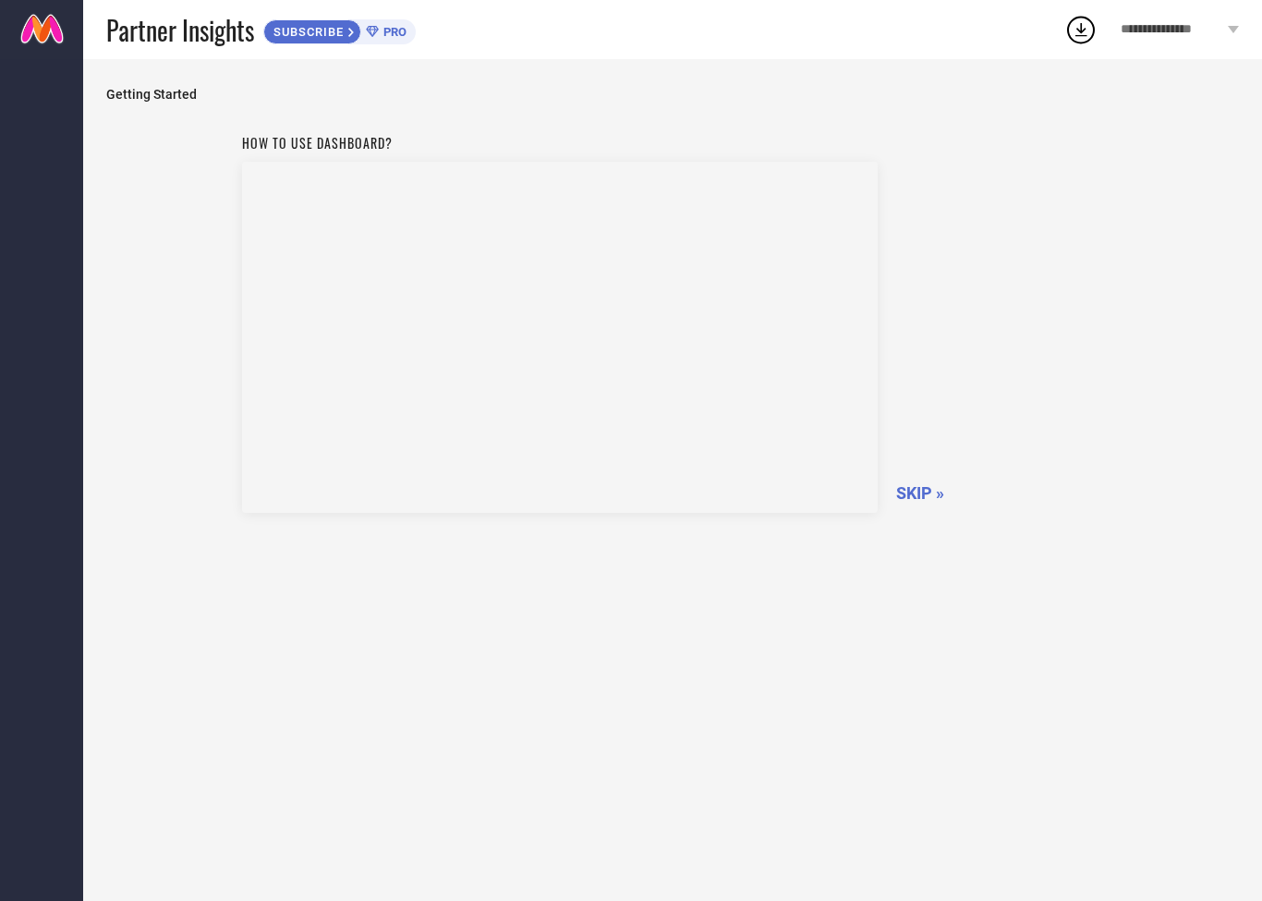
click at [917, 492] on span "SKIP »" at bounding box center [920, 492] width 48 height 19
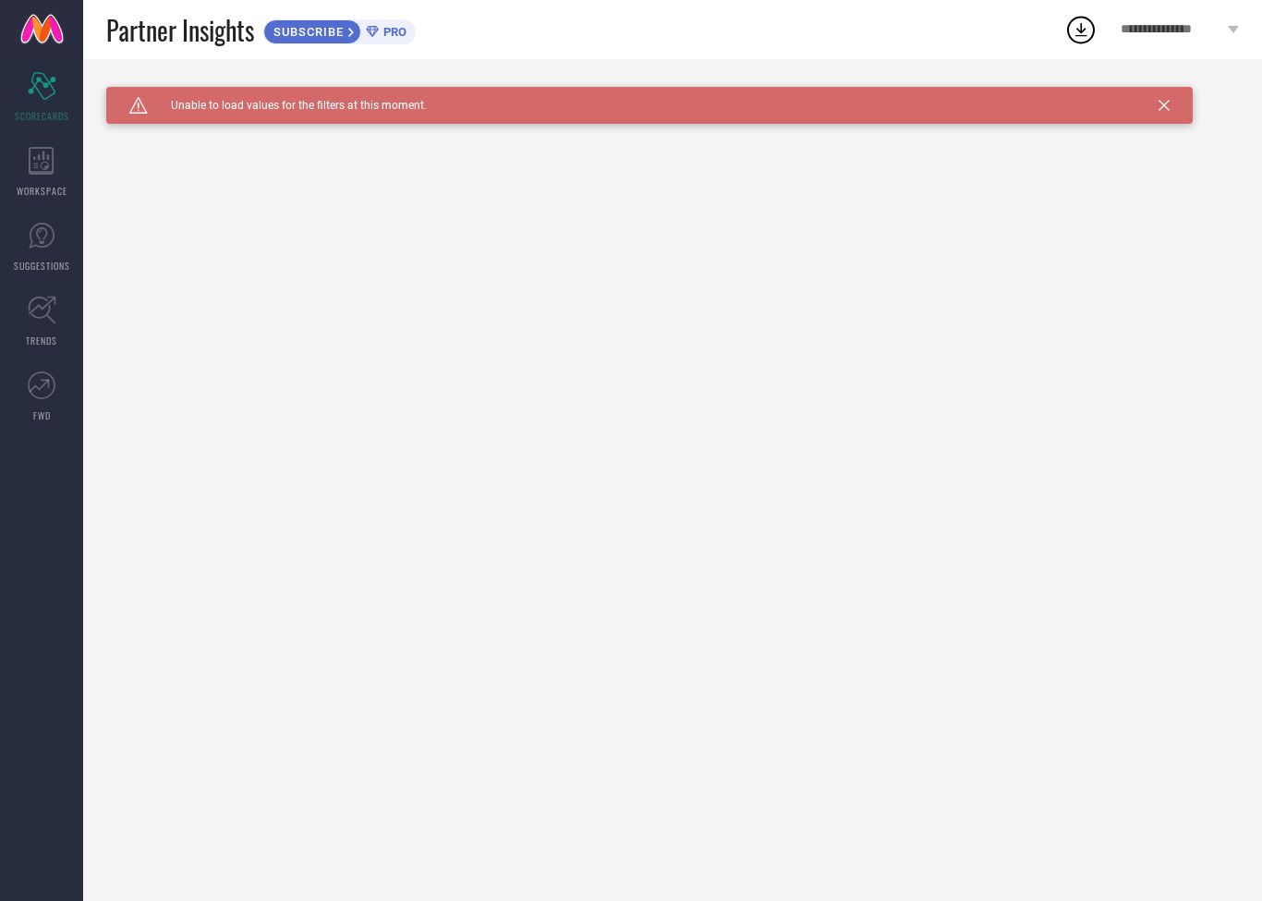
click at [1169, 104] on icon at bounding box center [1164, 105] width 11 height 11
